Goal: Task Accomplishment & Management: Manage account settings

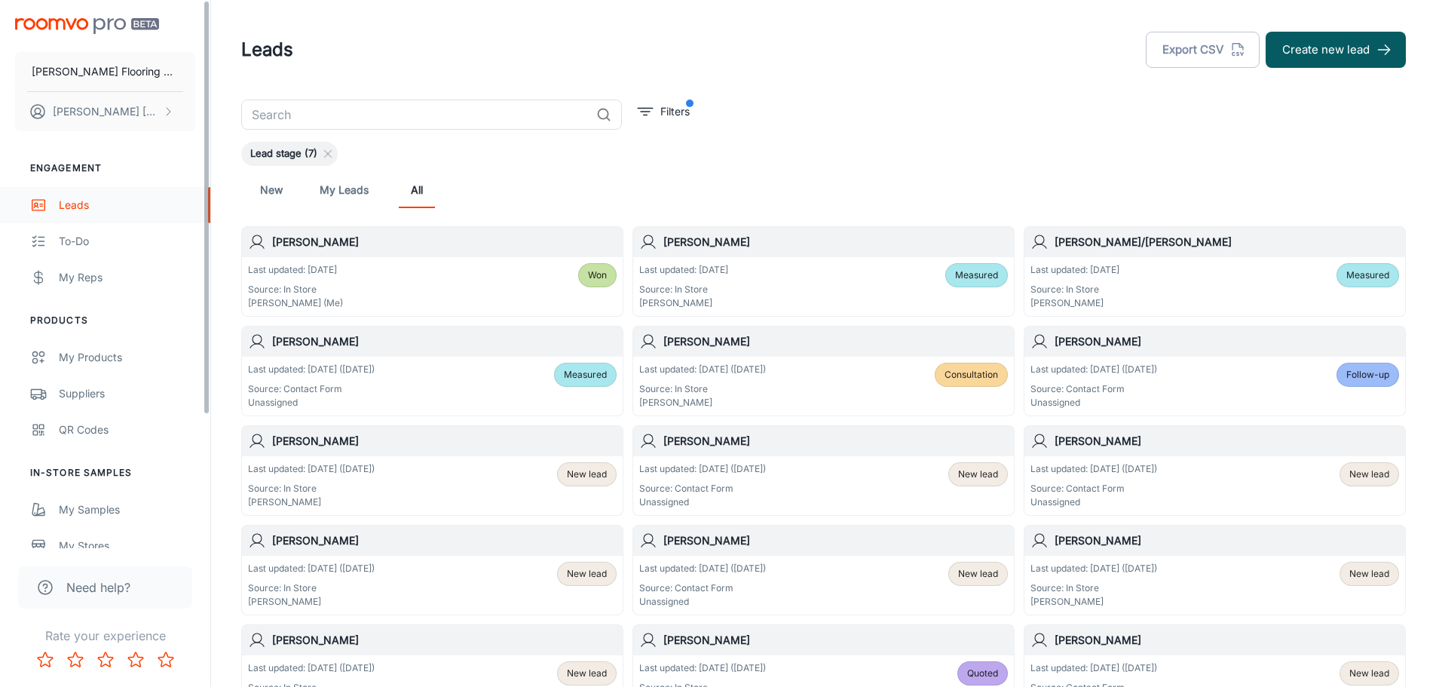
click at [63, 203] on div "Leads" at bounding box center [127, 205] width 136 height 17
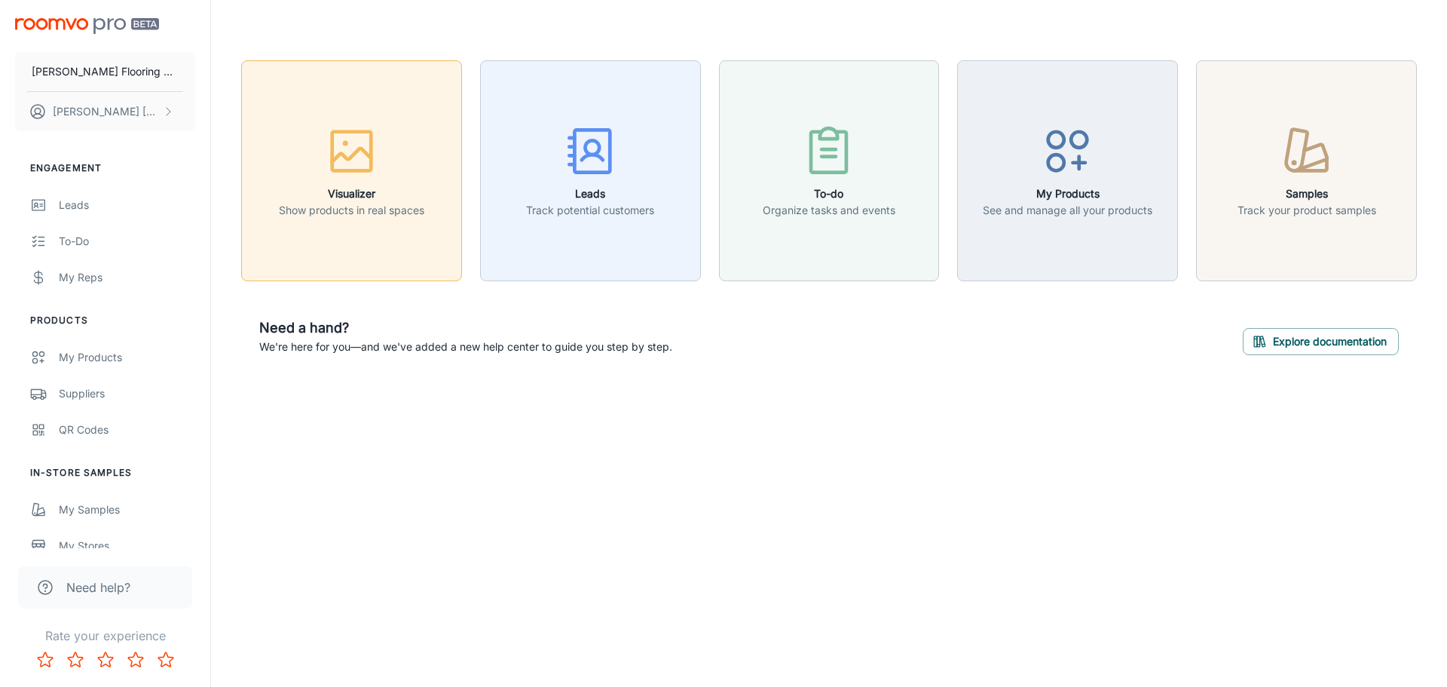
click at [383, 163] on div "button" at bounding box center [351, 154] width 145 height 63
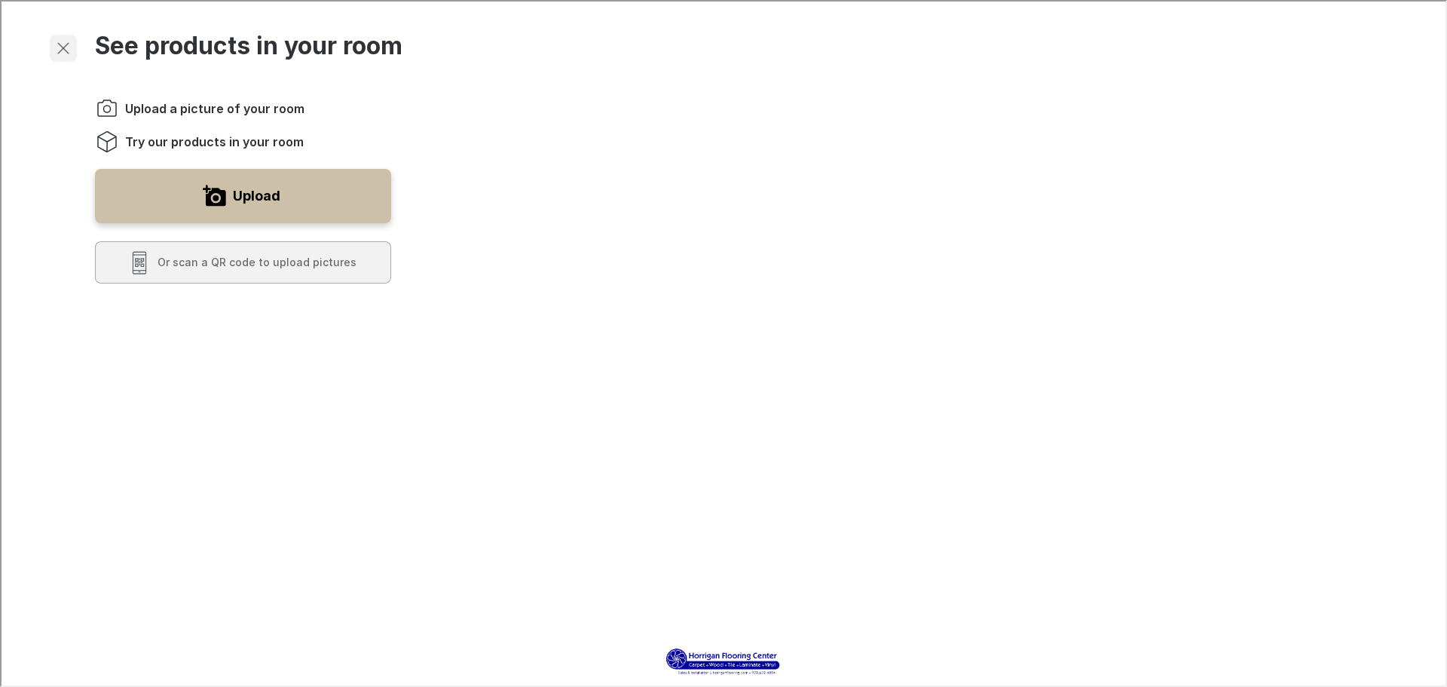
click at [67, 40] on icon "Exit visualizer" at bounding box center [62, 47] width 18 height 18
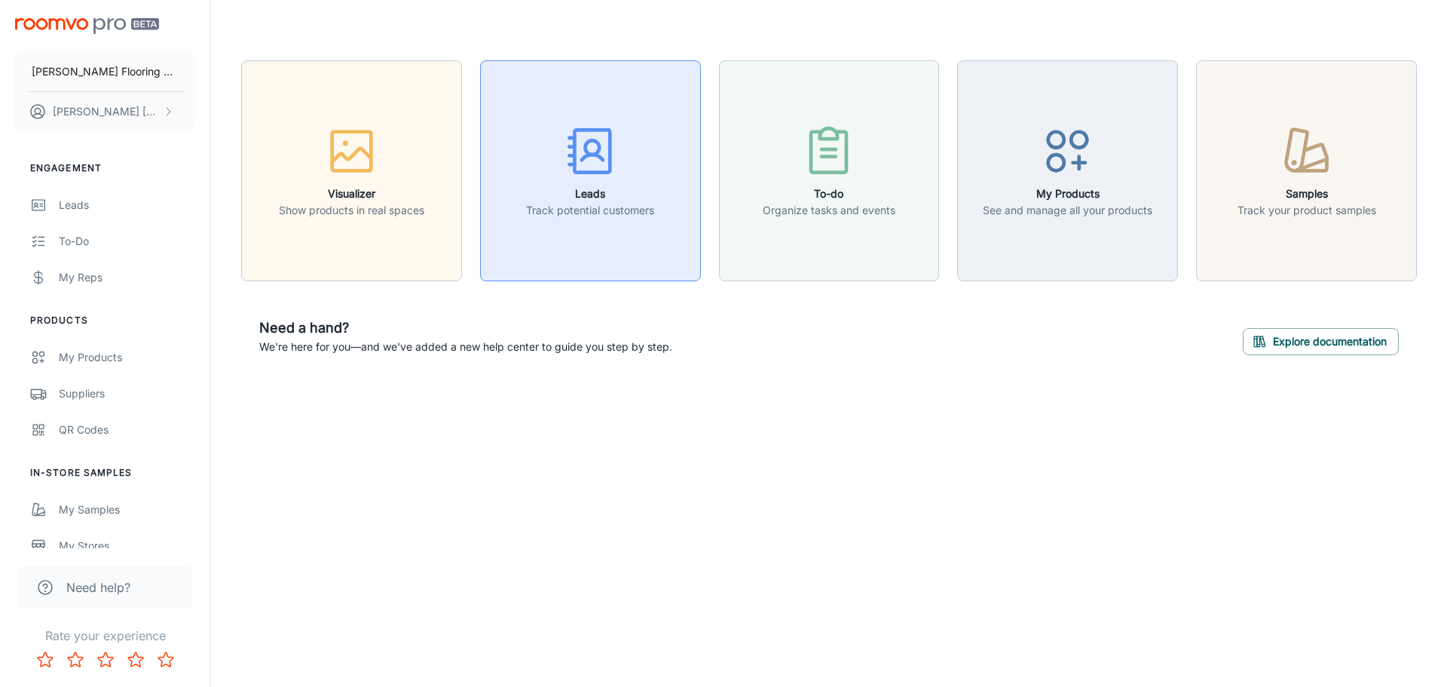
click at [613, 176] on icon "button" at bounding box center [590, 151] width 57 height 57
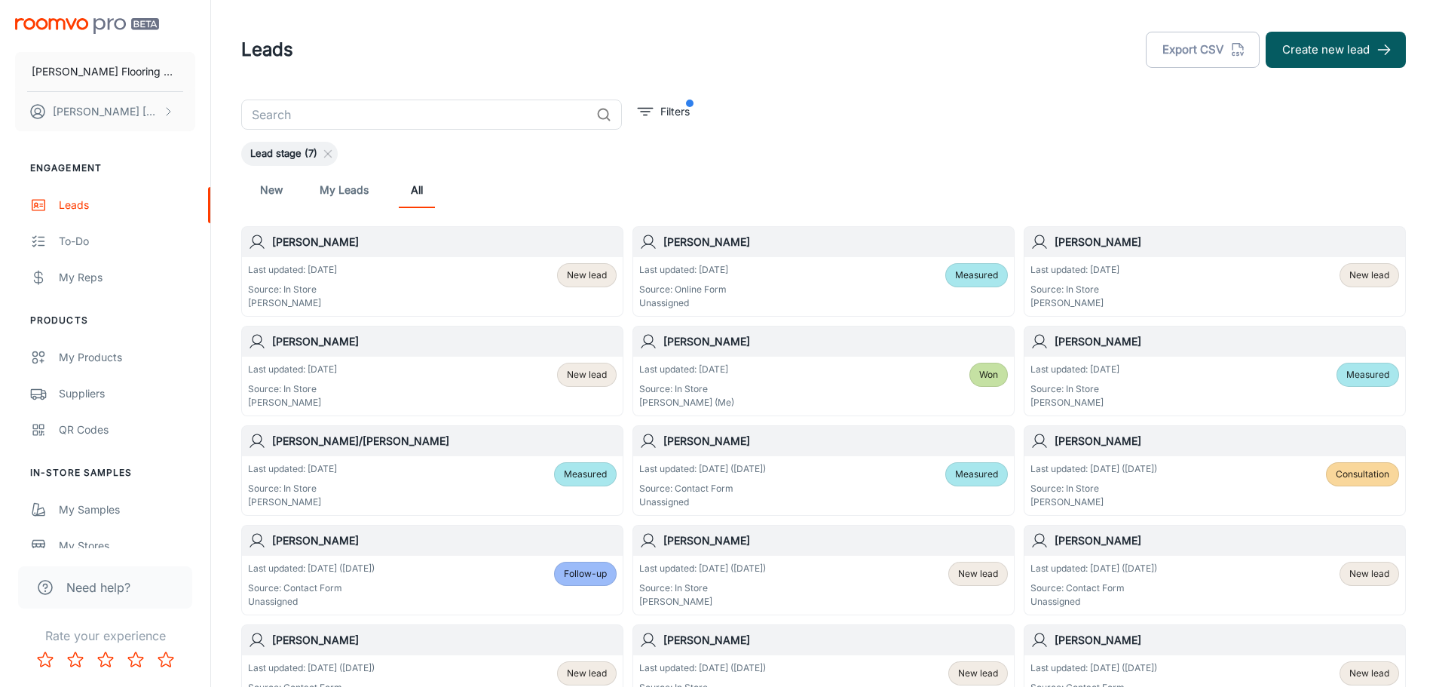
click at [1151, 272] on div "Last updated: [DATE] Source: In Store [PERSON_NAME] New lead" at bounding box center [1214, 286] width 369 height 47
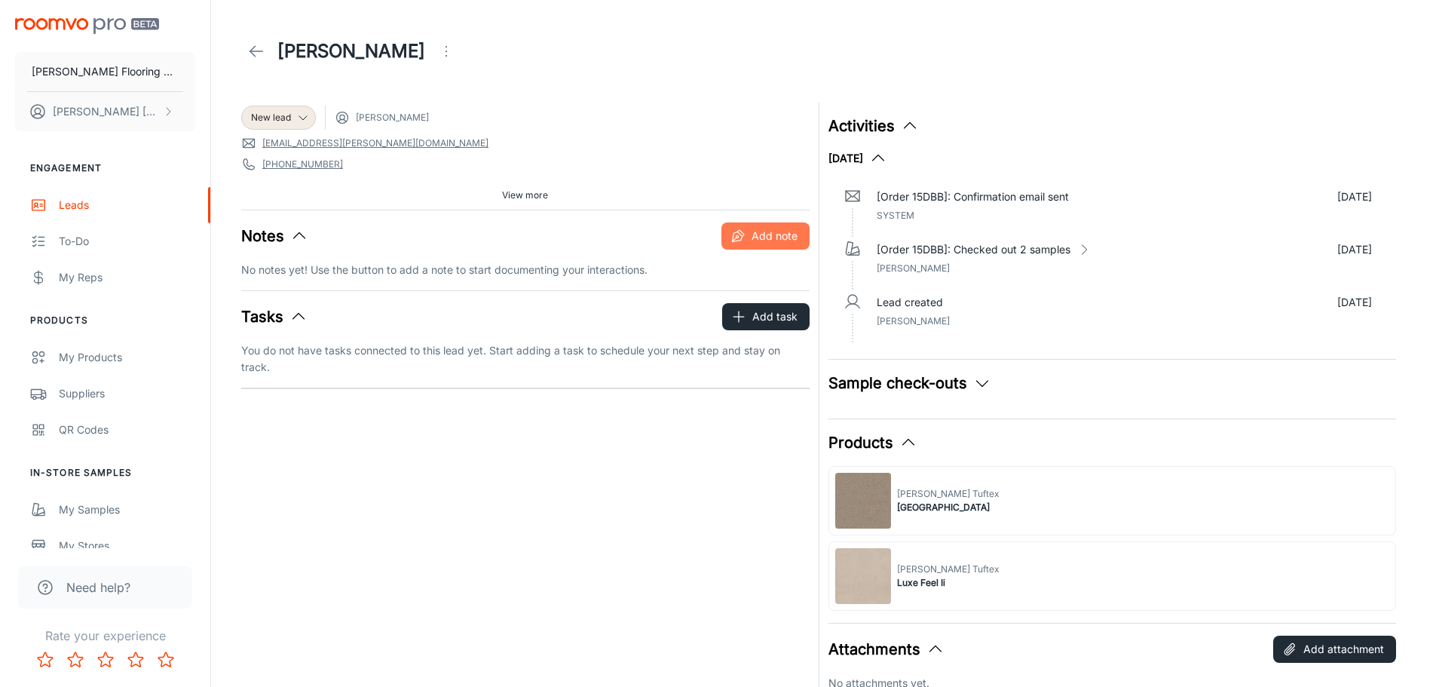
click at [778, 234] on button "Add note" at bounding box center [765, 235] width 88 height 27
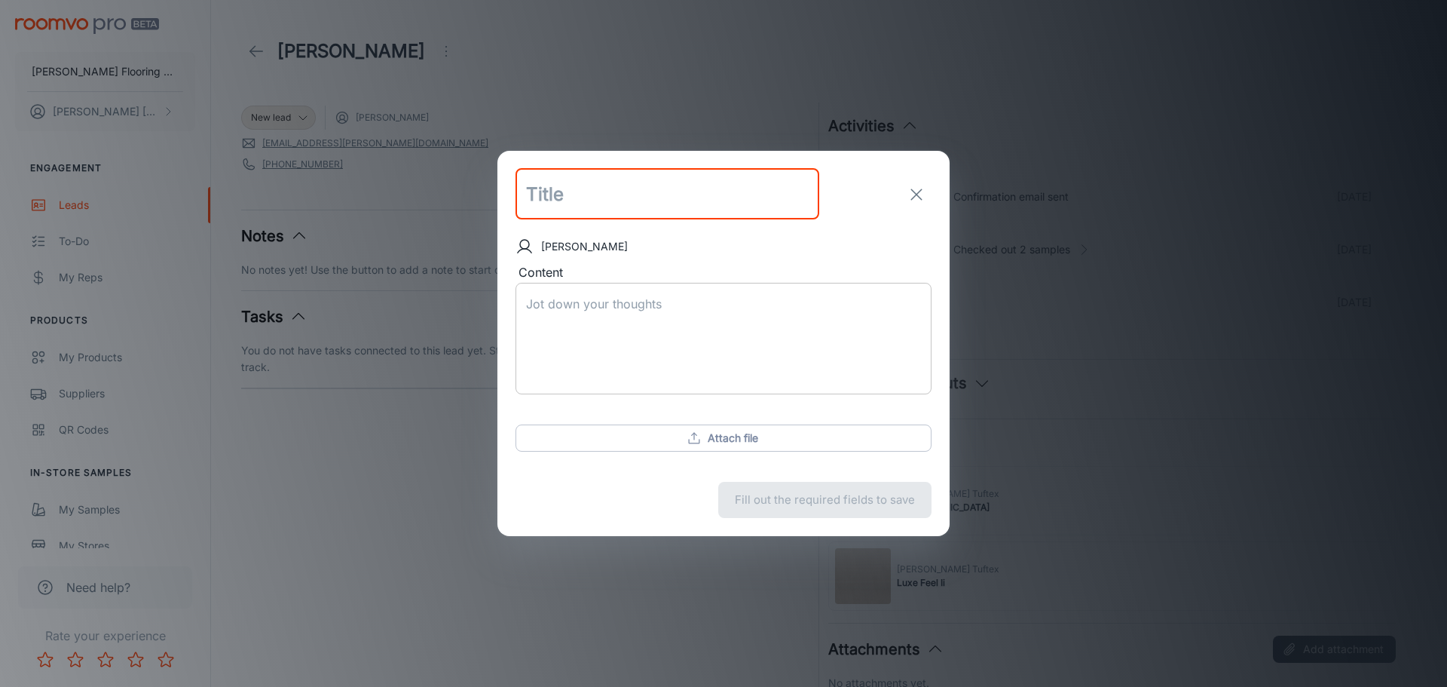
click at [619, 314] on textarea "Content" at bounding box center [723, 338] width 395 height 87
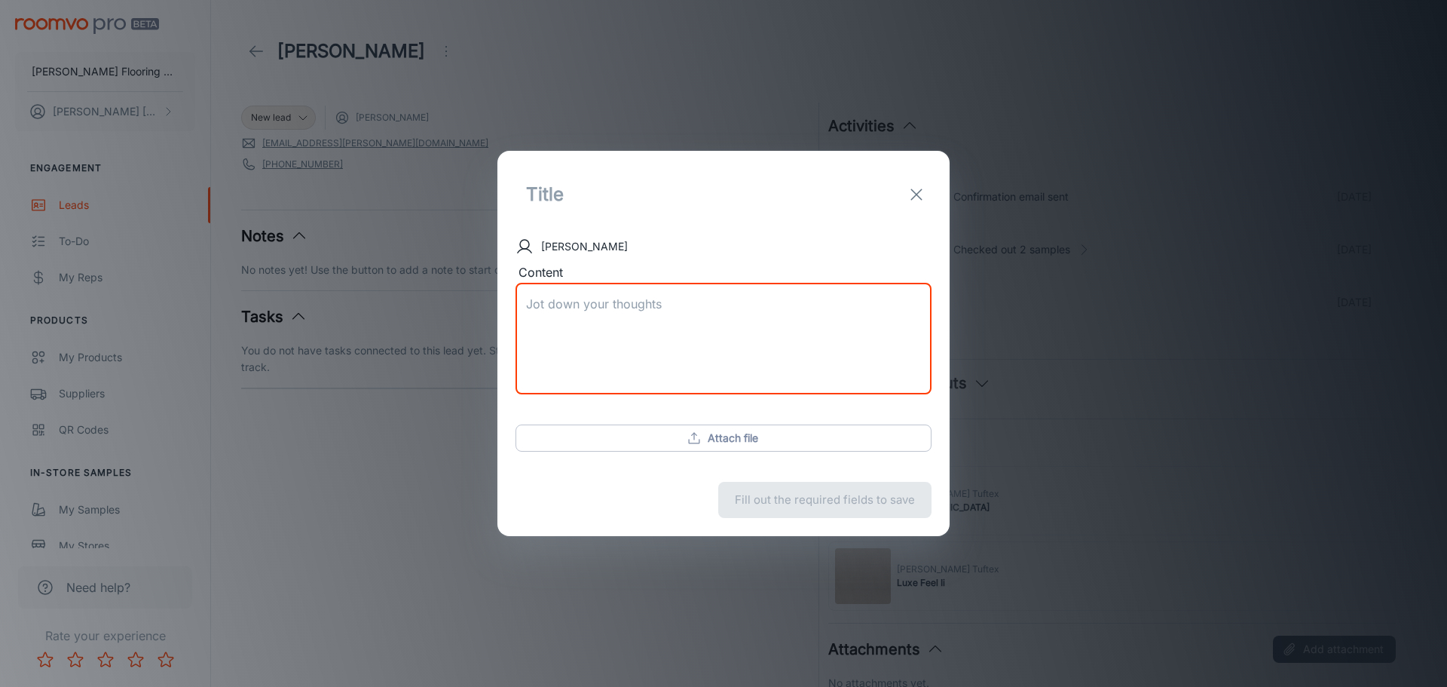
click at [584, 198] on input "text" at bounding box center [667, 194] width 304 height 51
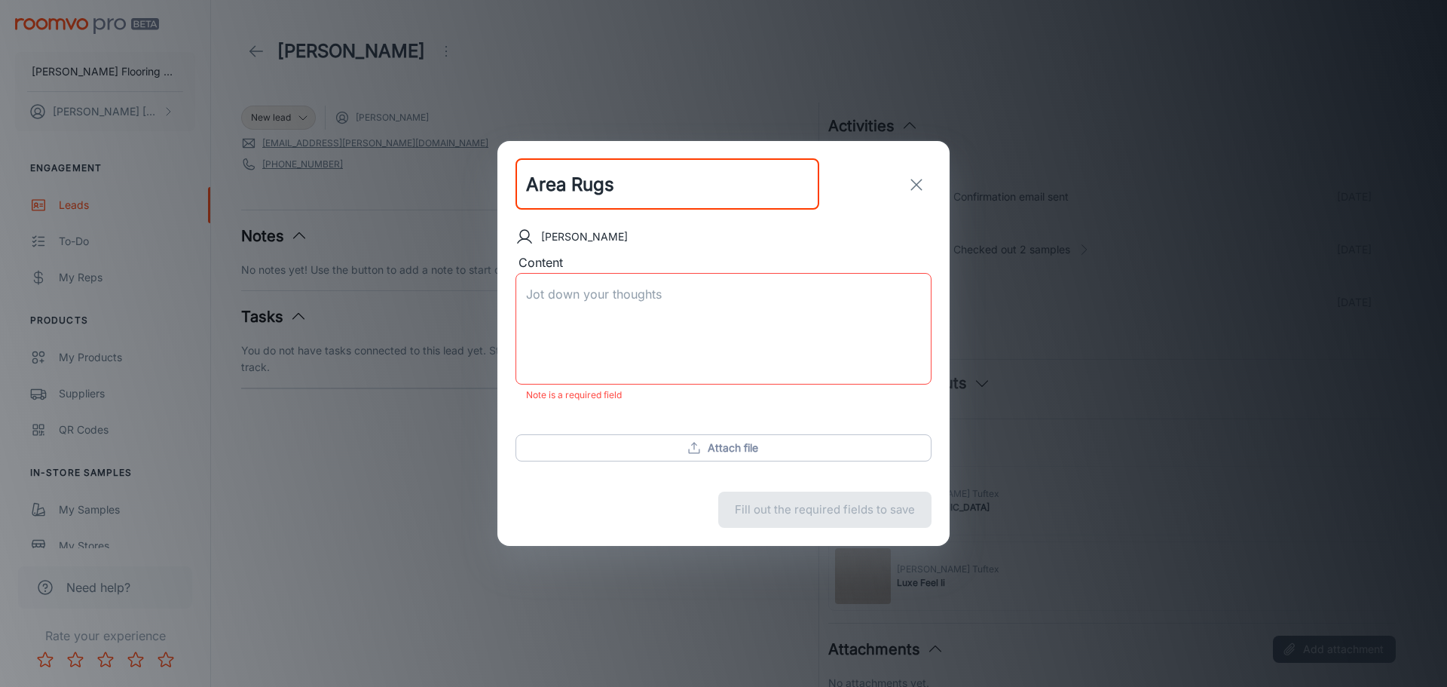
type input "Area Rugs"
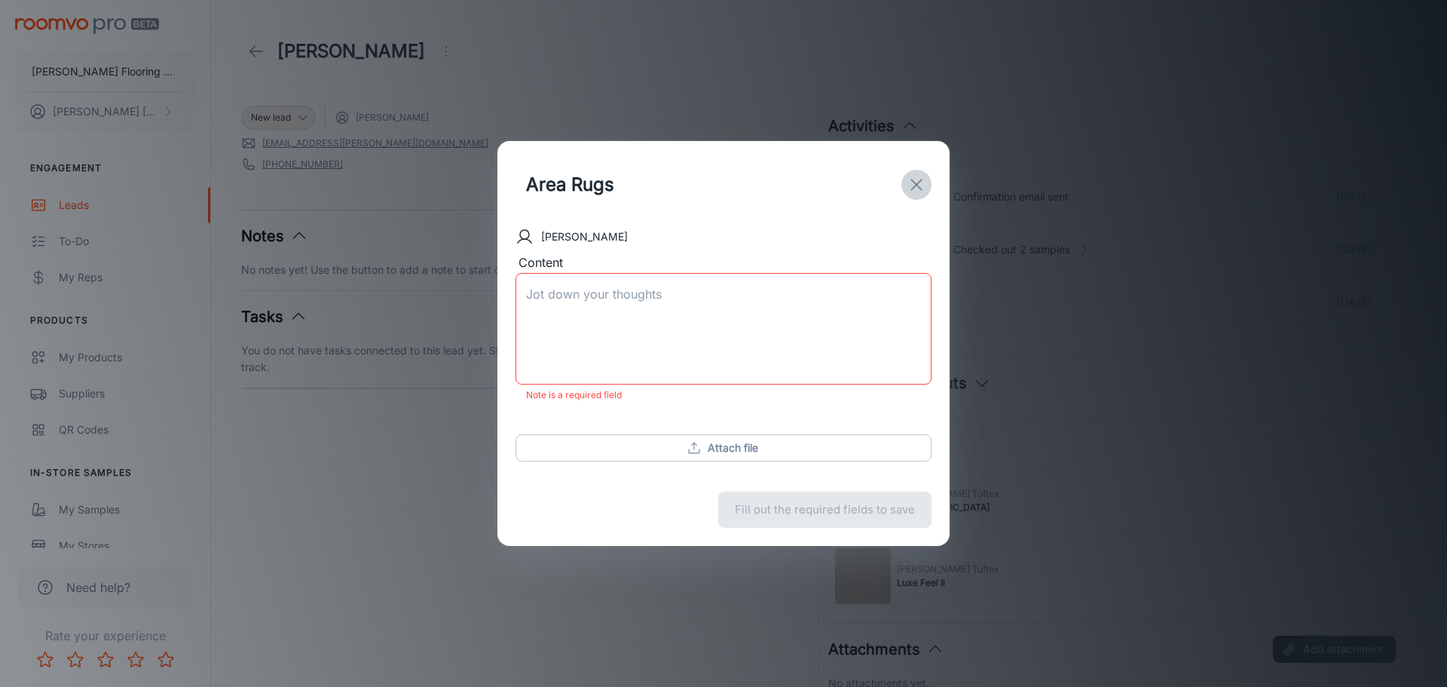
click at [570, 286] on textarea "Content" at bounding box center [723, 329] width 395 height 87
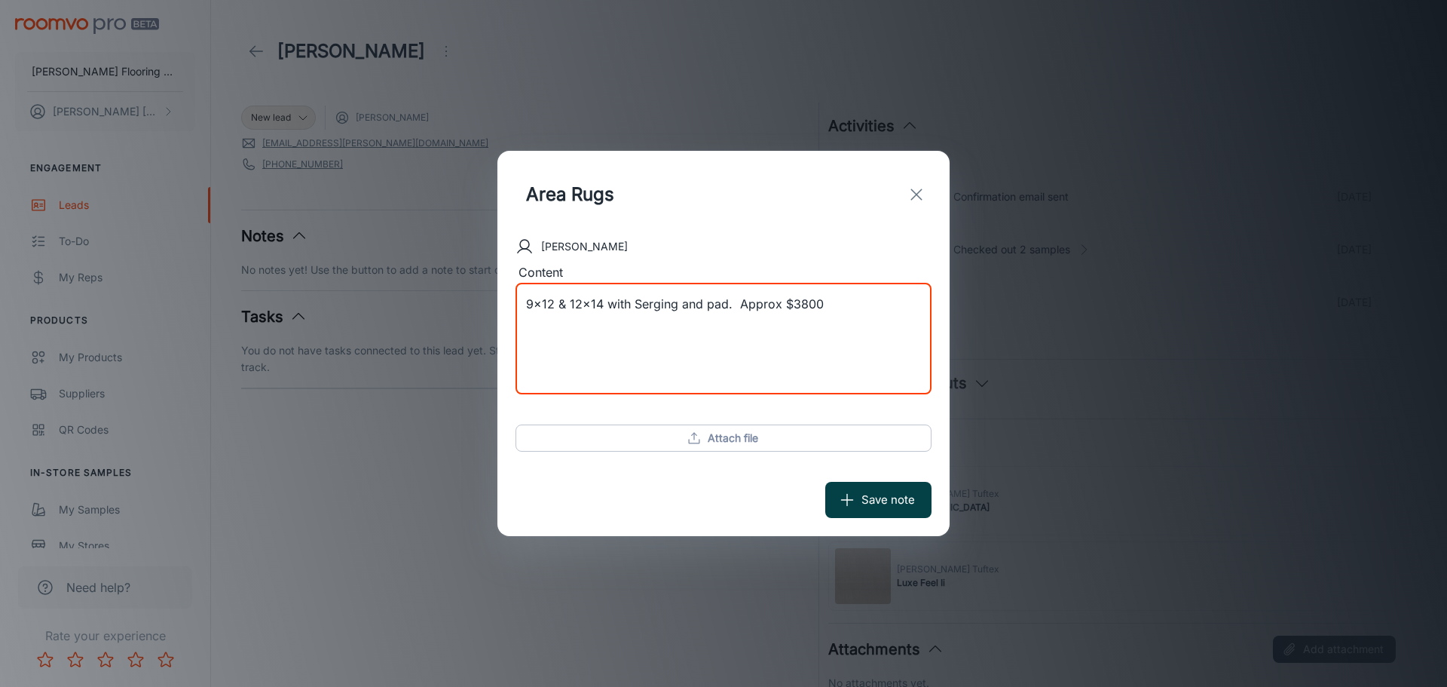
type textarea "9x12 & 12x14 with Serging and pad. Approx $3800"
click at [890, 504] on button "Save note" at bounding box center [878, 500] width 106 height 36
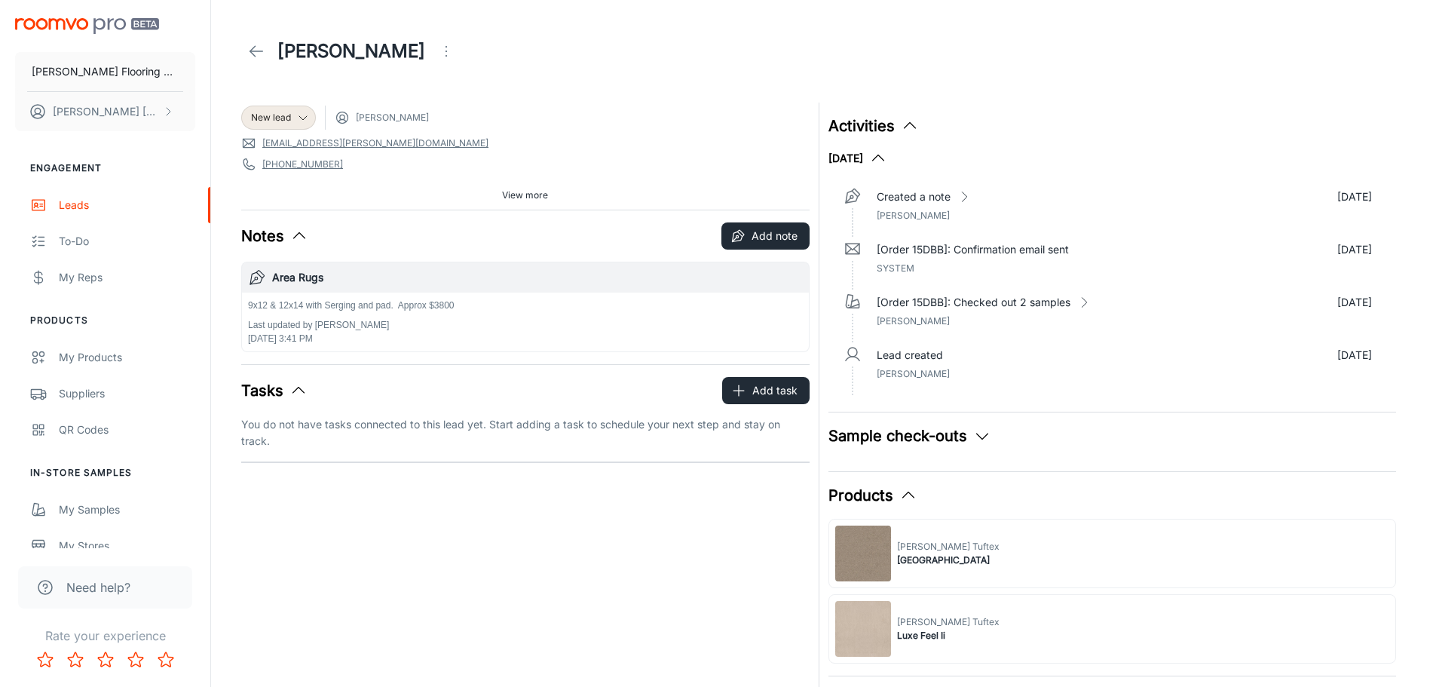
click at [256, 50] on icon at bounding box center [256, 51] width 18 height 18
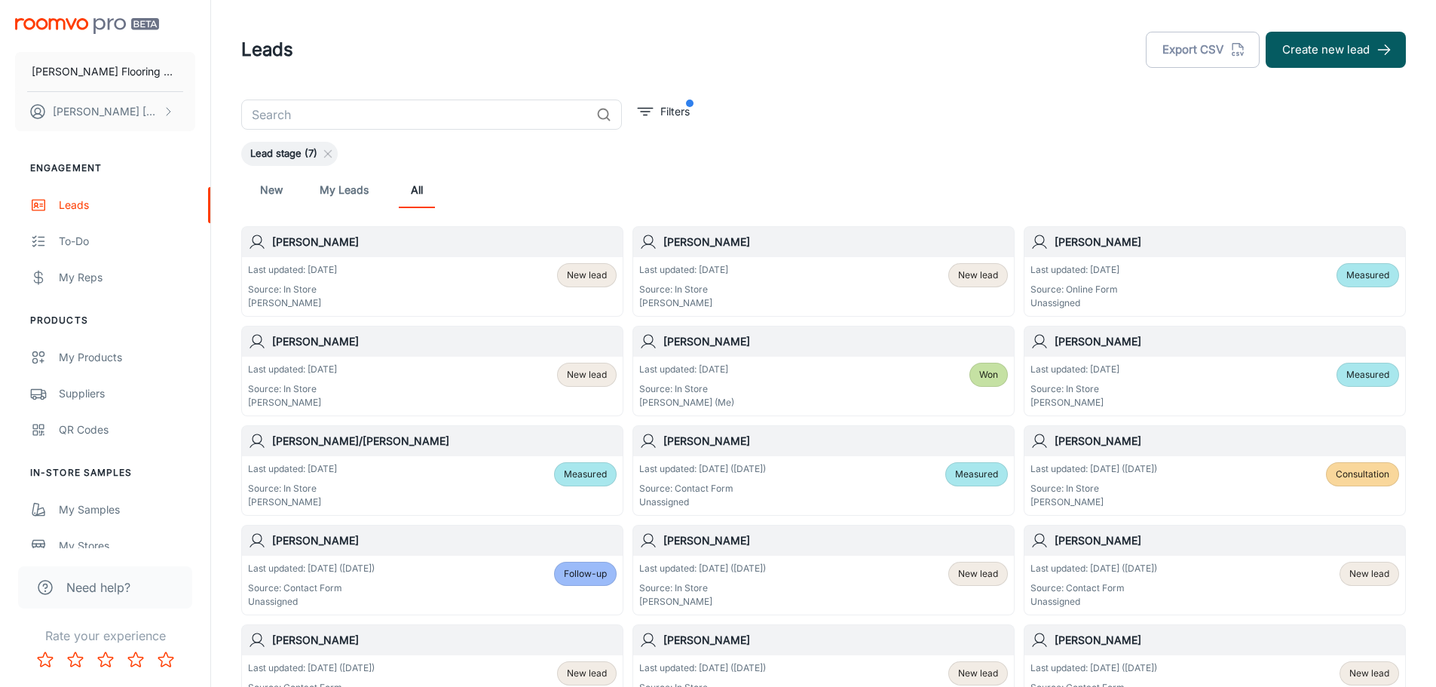
click at [873, 268] on div "Last updated: [DATE] Source: In Store [PERSON_NAME] New lead" at bounding box center [823, 286] width 369 height 47
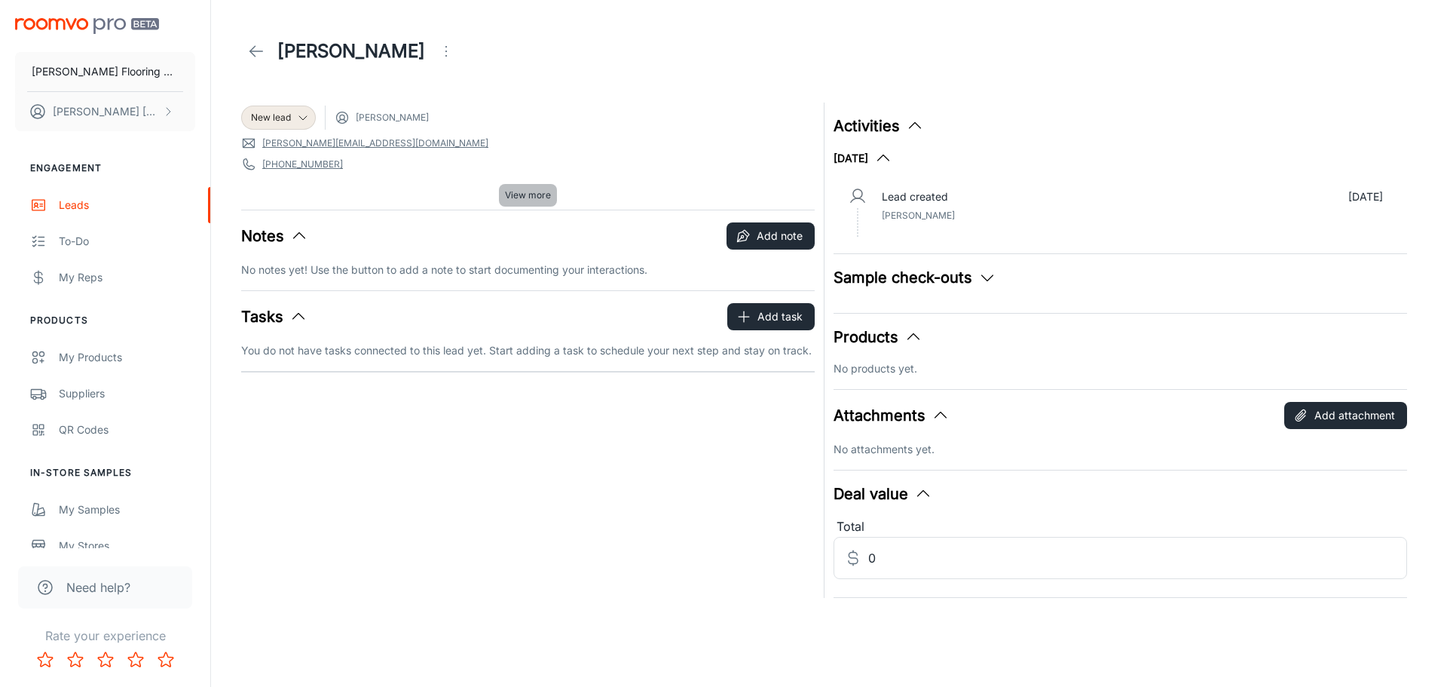
click at [529, 188] on span "View more" at bounding box center [528, 195] width 46 height 14
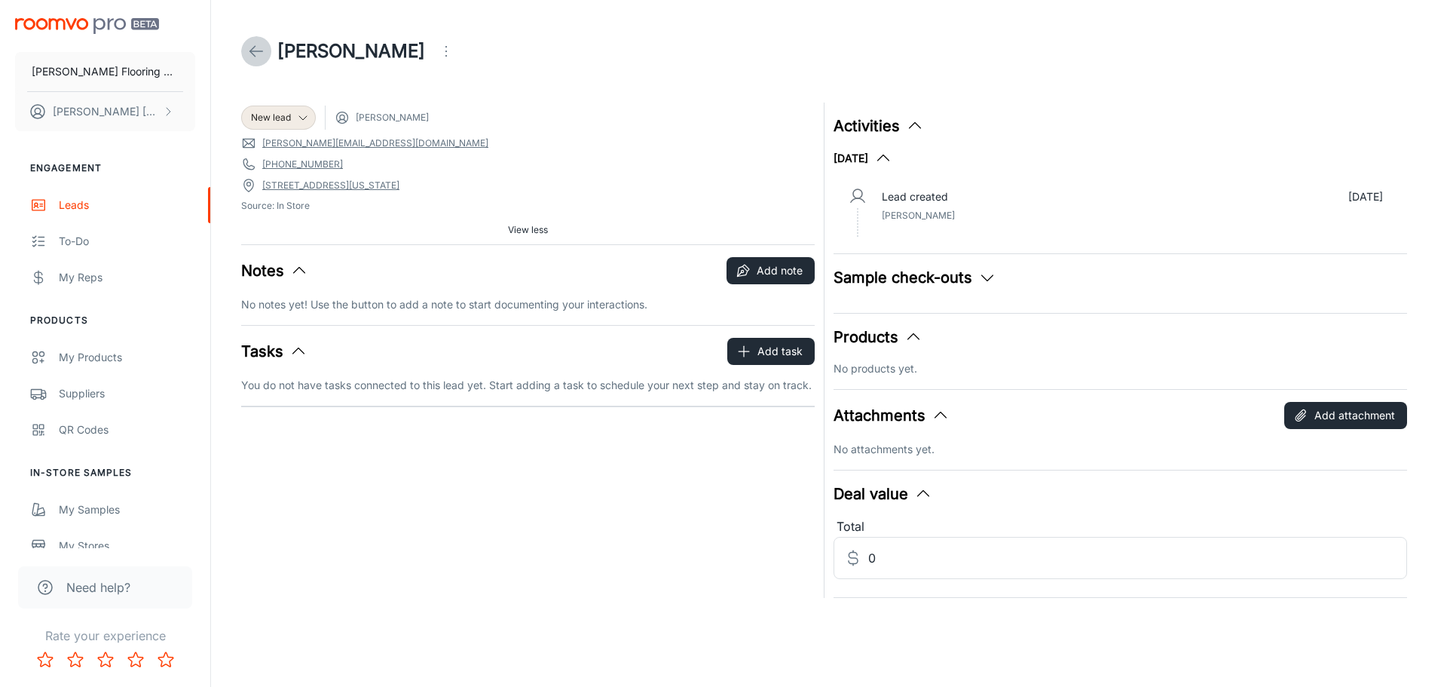
click at [260, 50] on icon at bounding box center [256, 51] width 18 height 18
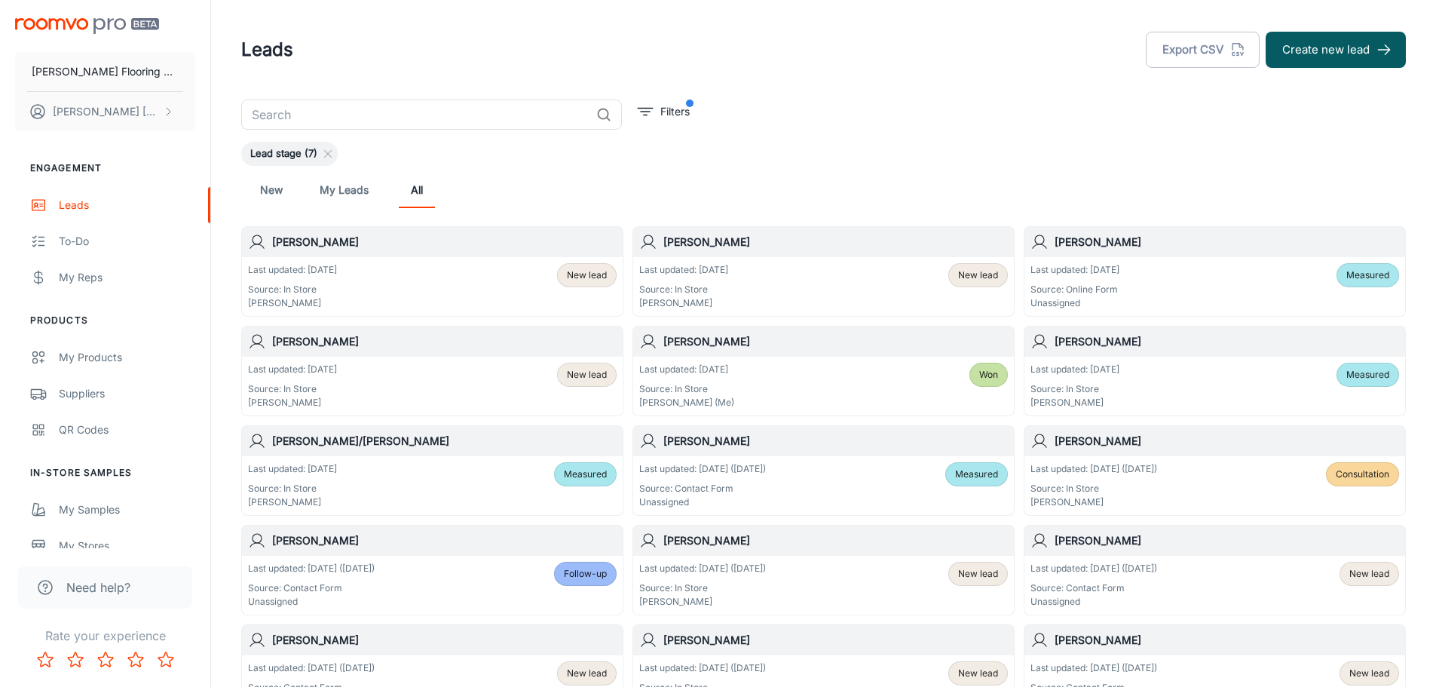
click at [1141, 289] on div "Last updated: [DATE] Source: Online Form Unassigned Measured" at bounding box center [1214, 286] width 369 height 47
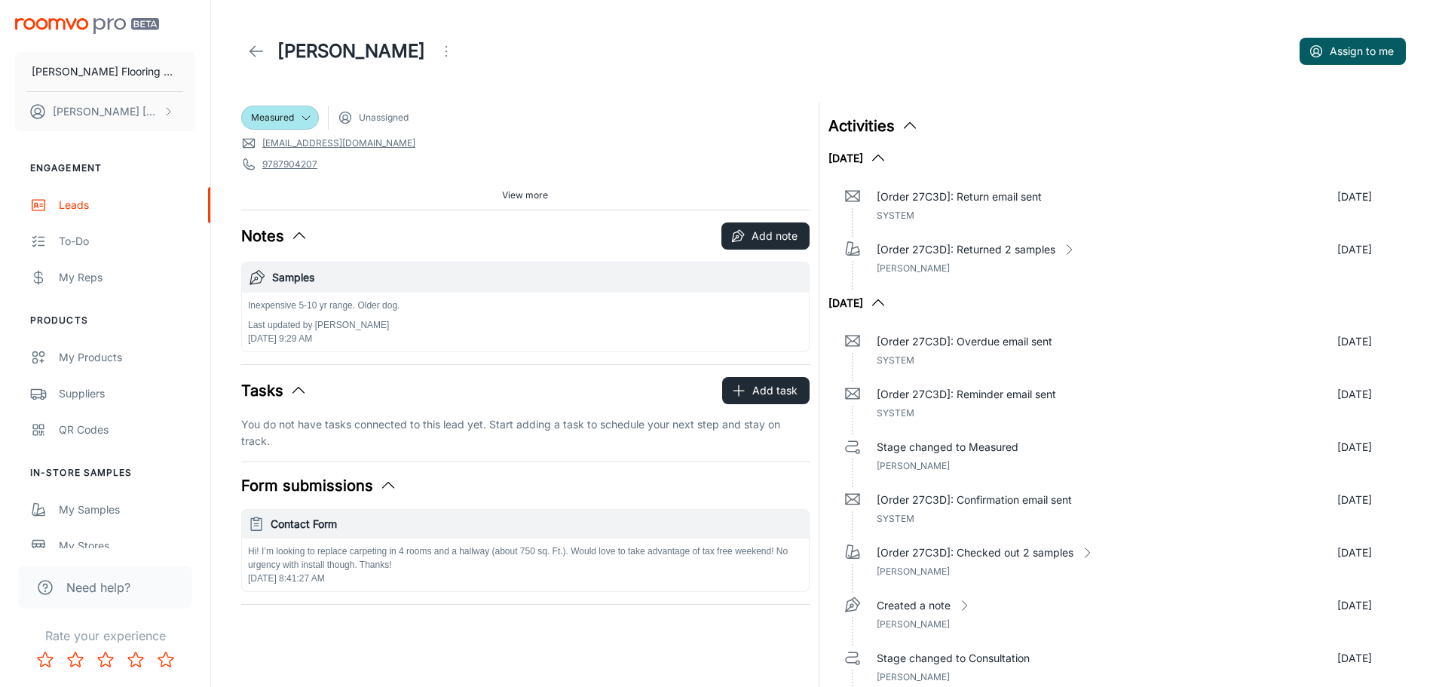
click at [537, 196] on span "View more" at bounding box center [525, 195] width 46 height 14
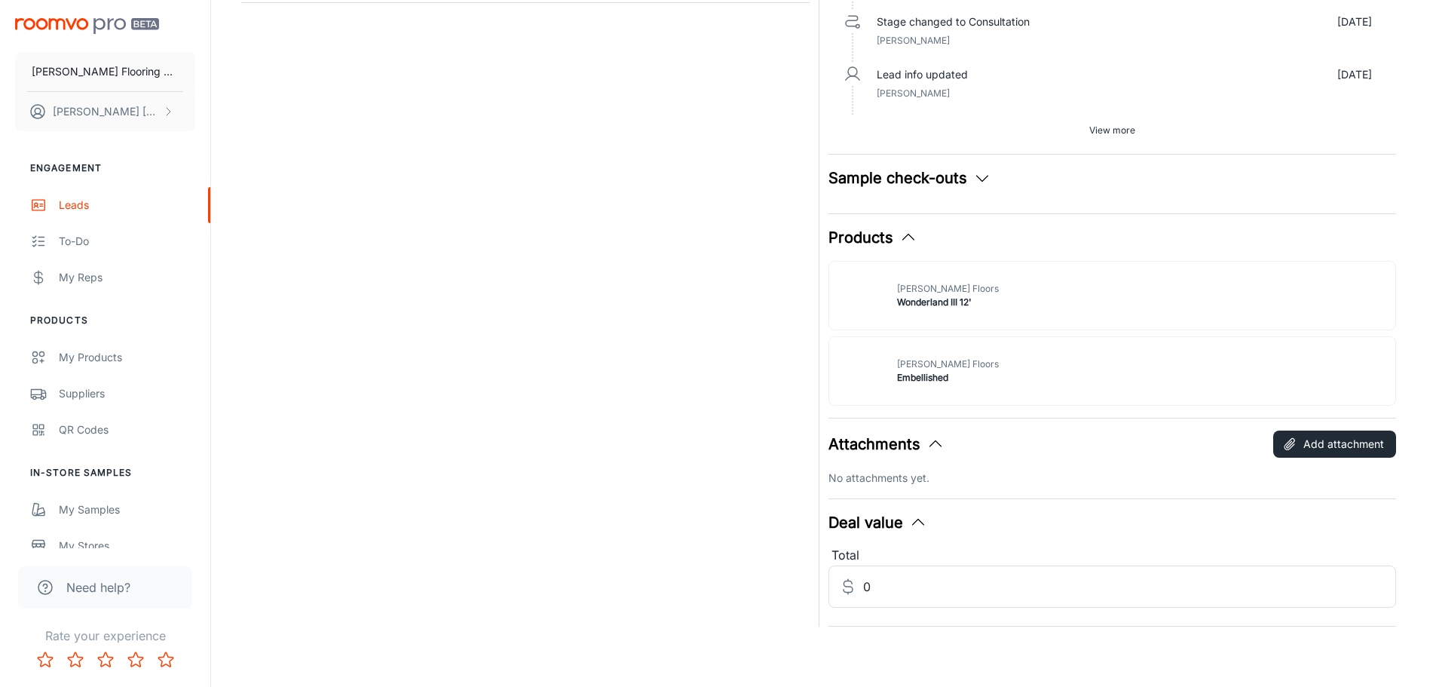
scroll to position [561, 0]
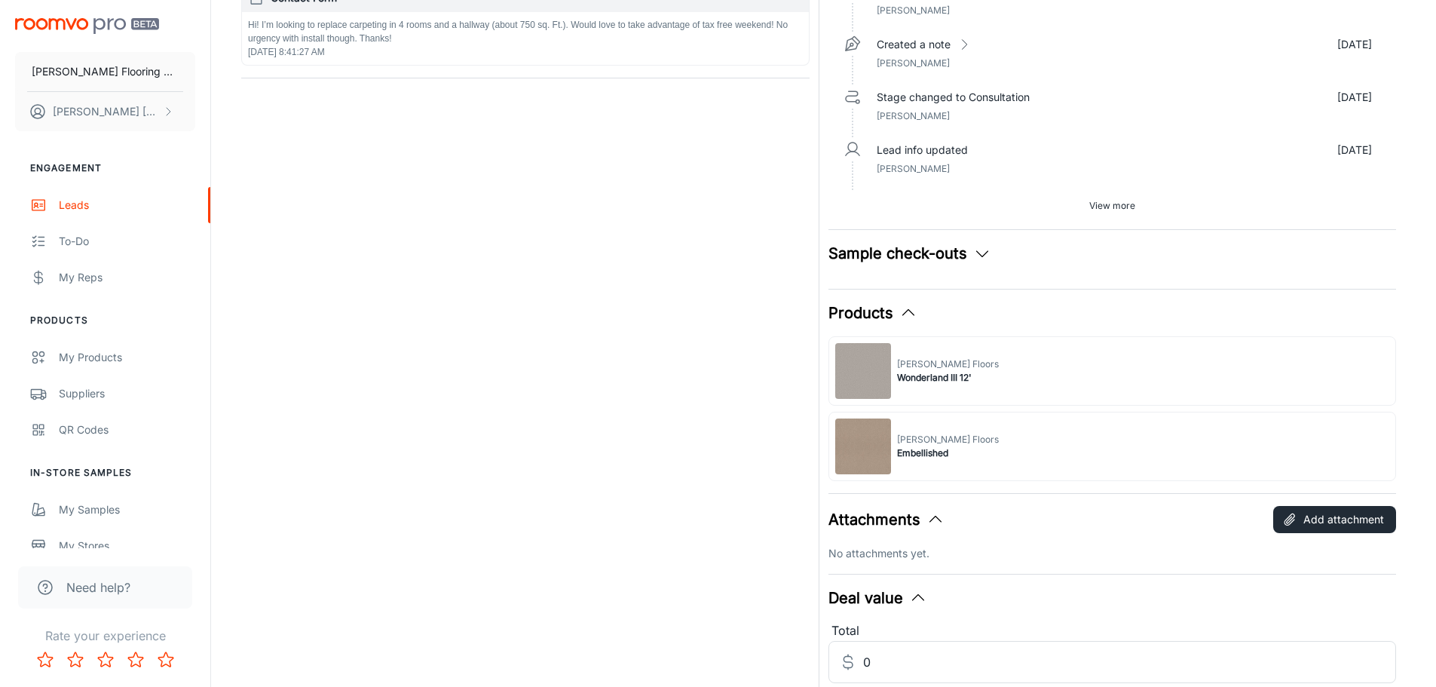
click at [977, 252] on polyline "button" at bounding box center [981, 254] width 11 height 6
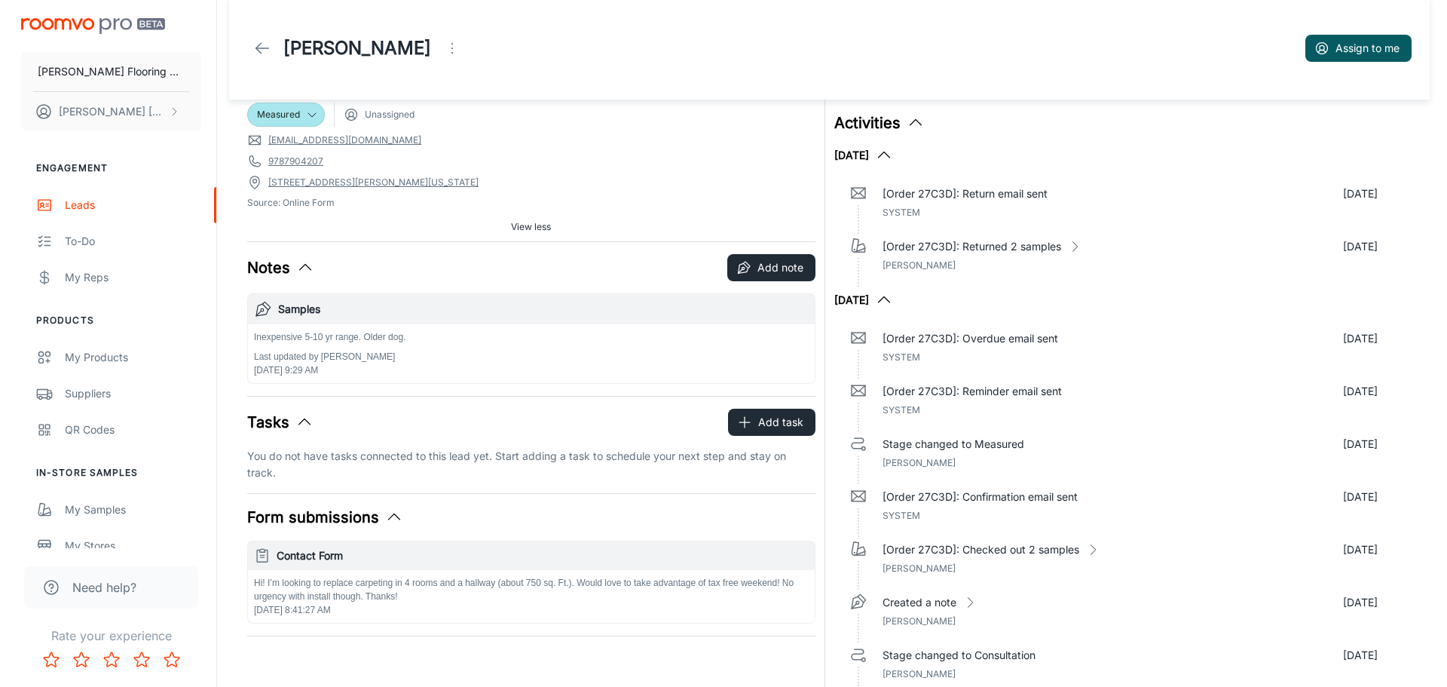
scroll to position [0, 0]
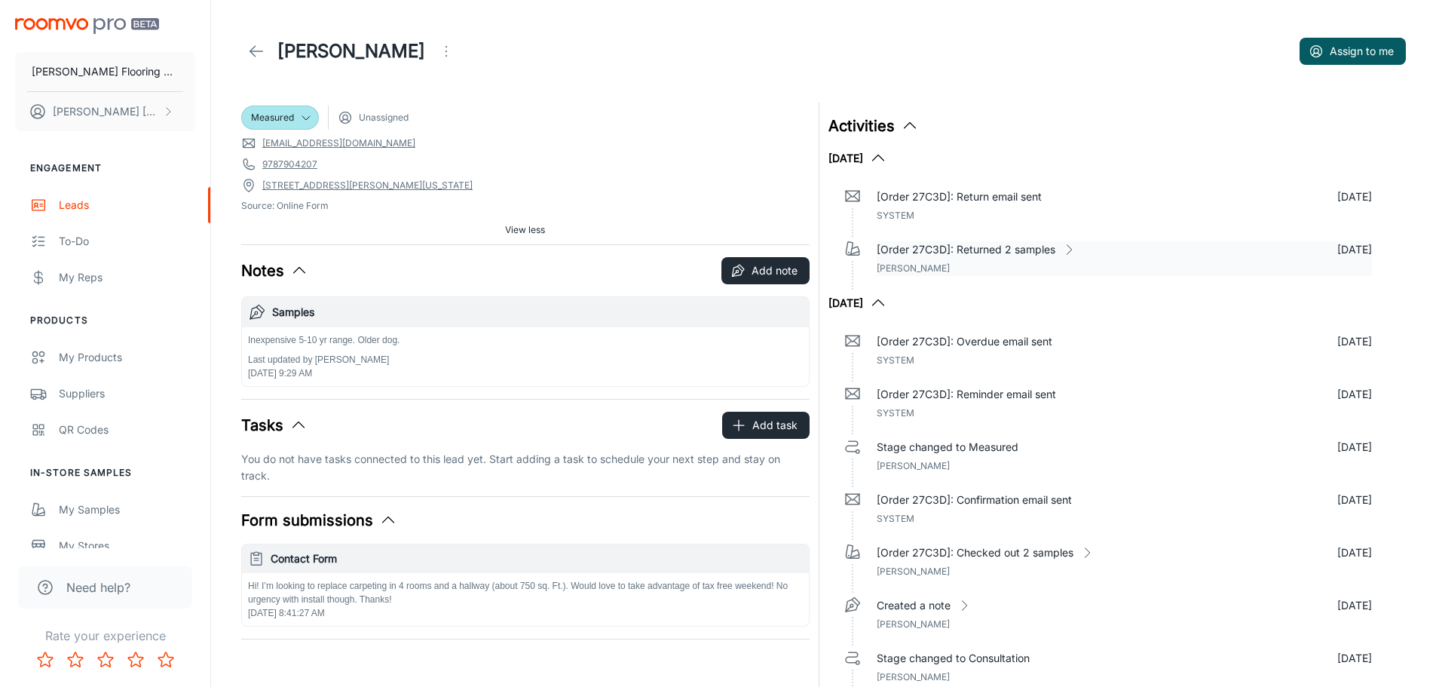
click at [1066, 247] on icon at bounding box center [1068, 249] width 15 height 15
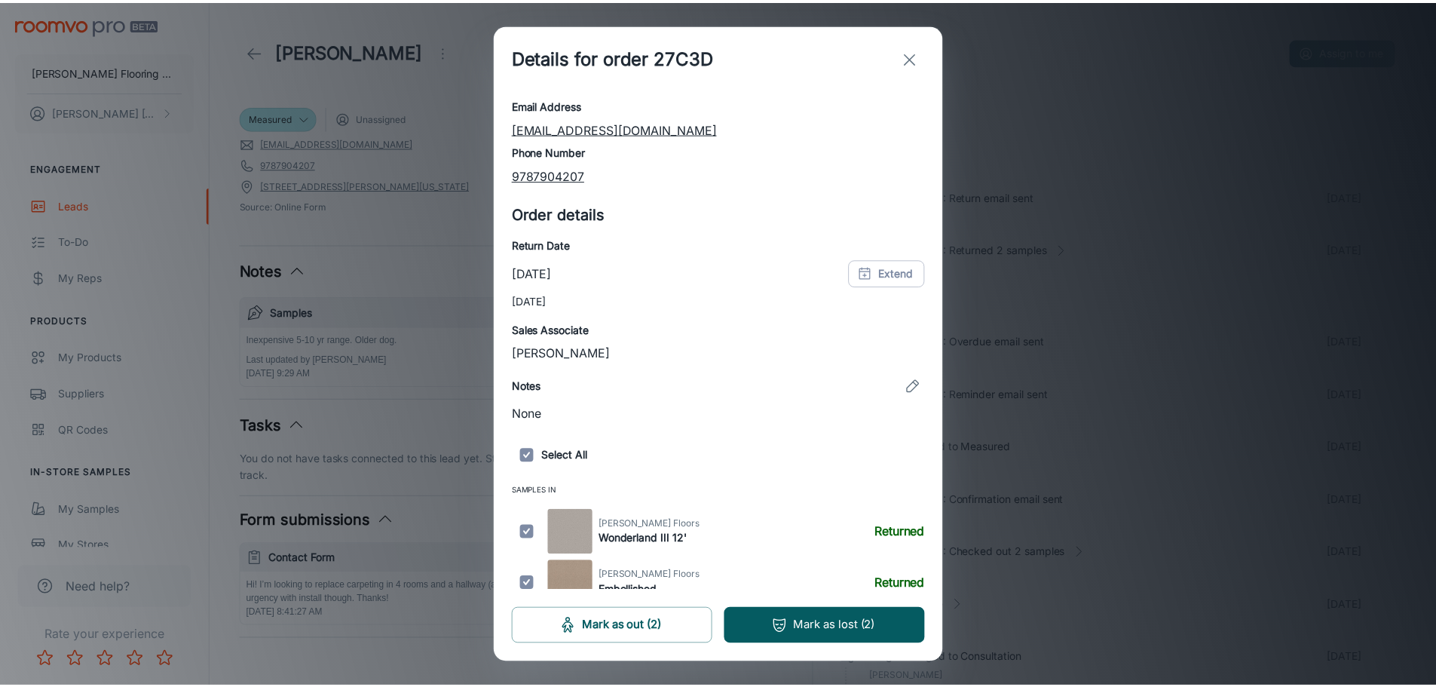
scroll to position [91, 0]
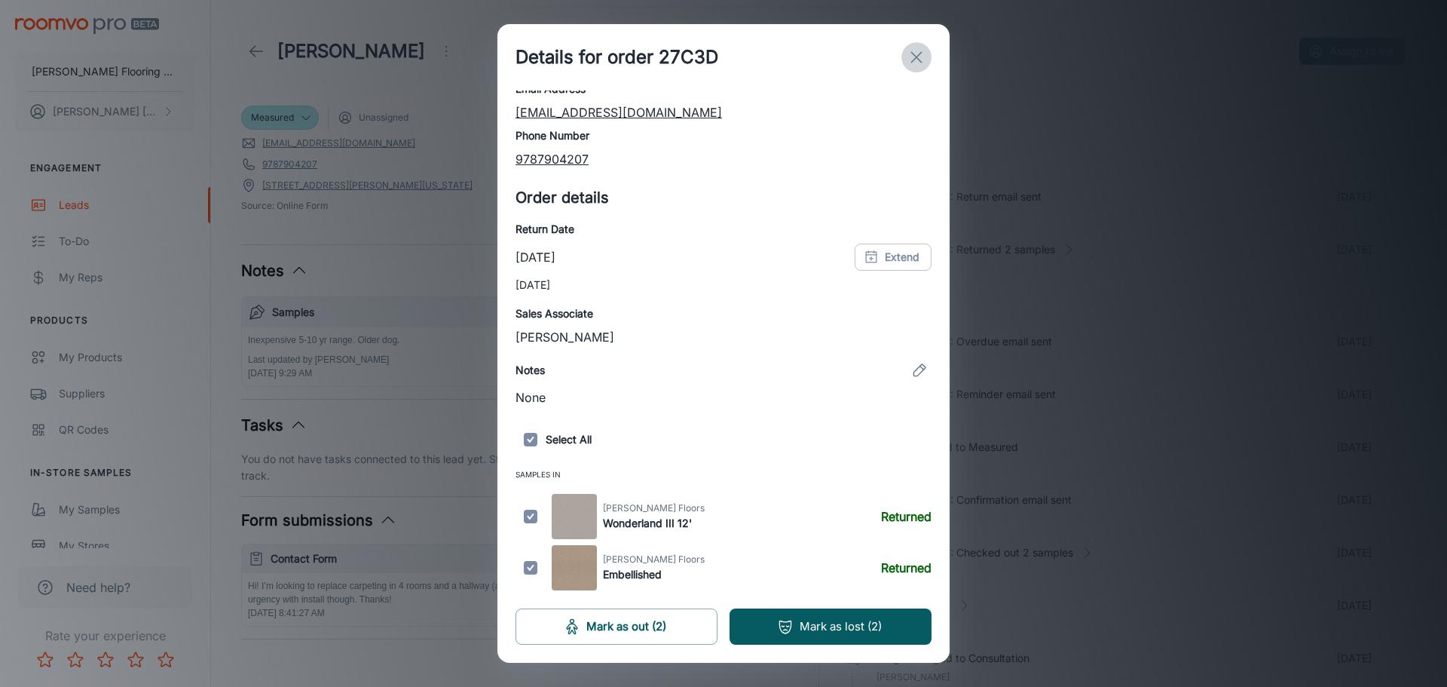
click at [918, 65] on icon "exit" at bounding box center [916, 57] width 18 height 18
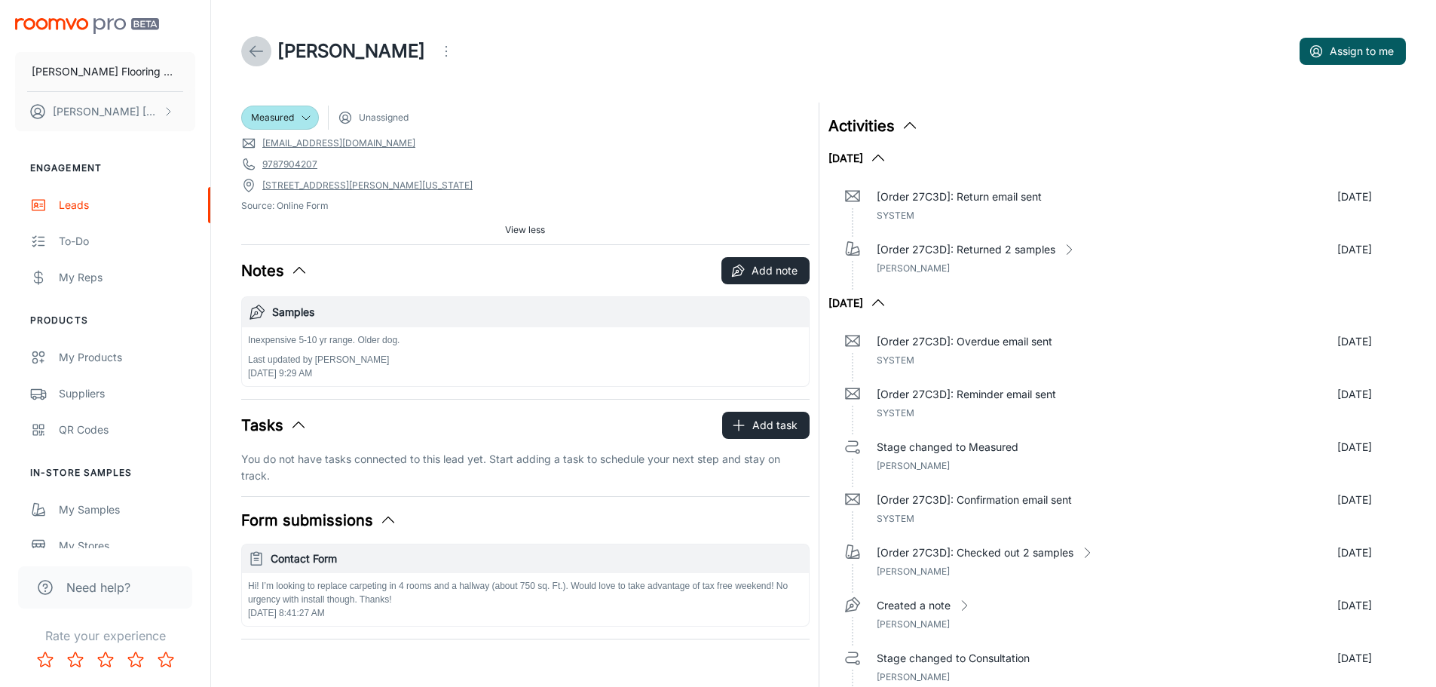
click at [257, 41] on link at bounding box center [256, 51] width 30 height 30
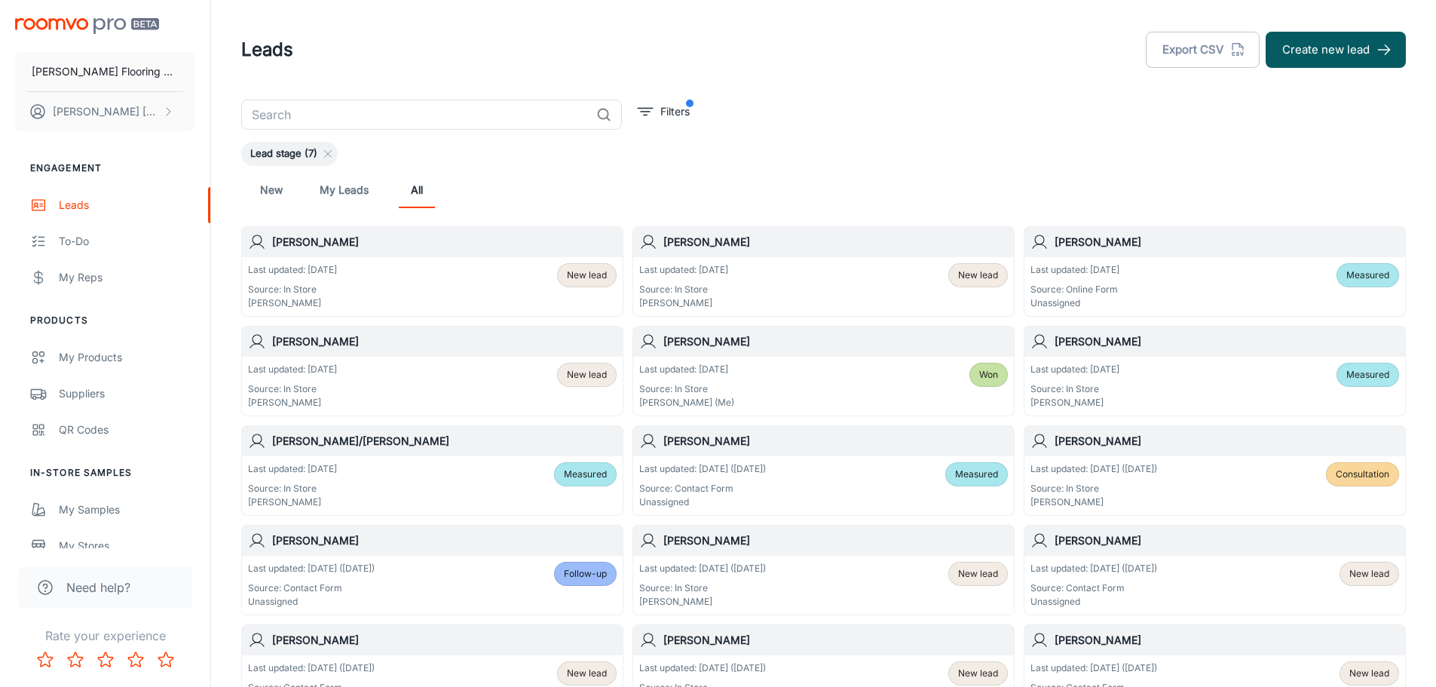
click at [390, 378] on div "Last updated: [DATE] Source: In Store [PERSON_NAME] New lead" at bounding box center [432, 386] width 369 height 47
